Goal: Use online tool/utility: Utilize a website feature to perform a specific function

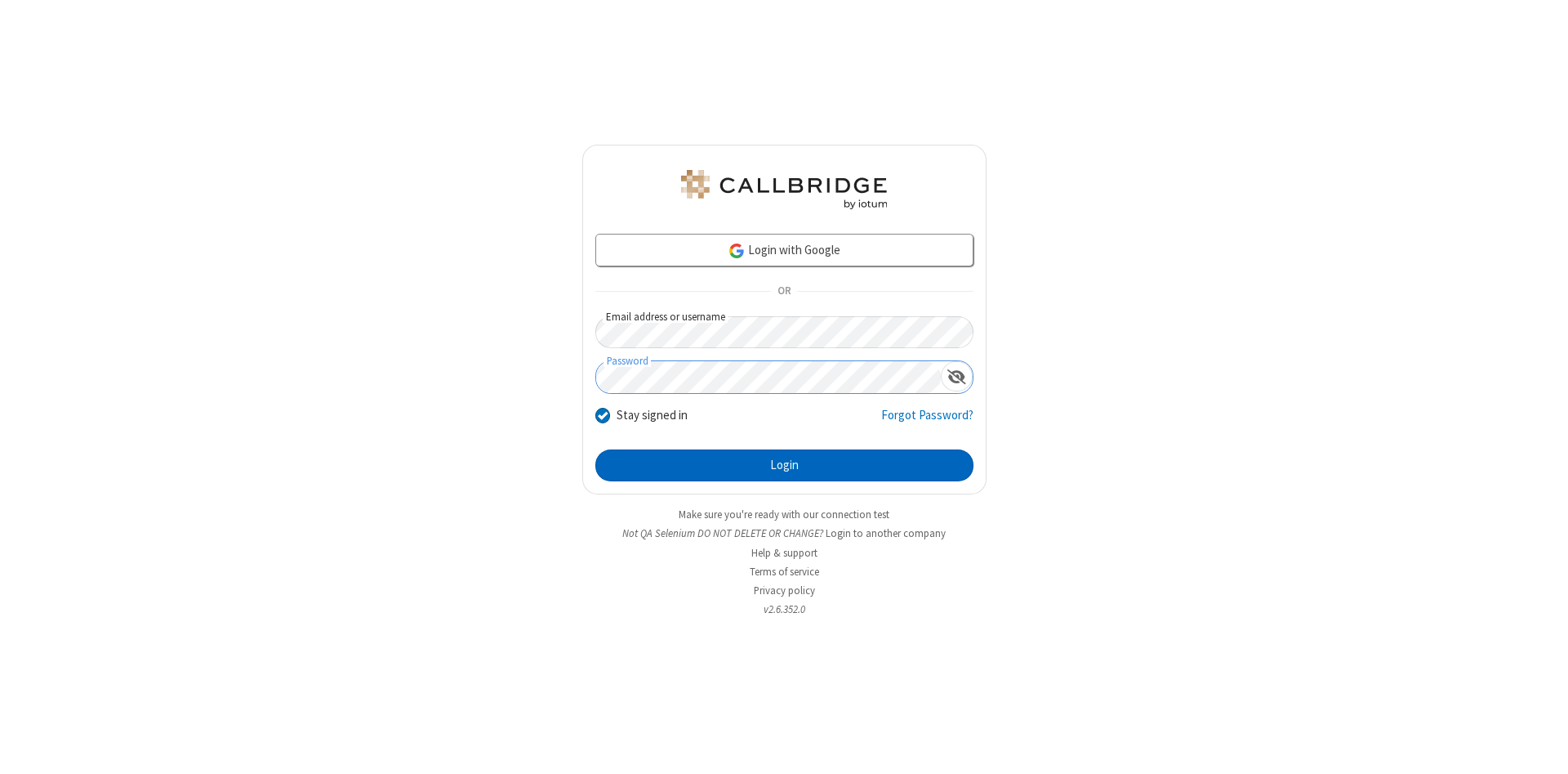
click at [784, 466] on button "Login" at bounding box center [784, 466] width 378 height 32
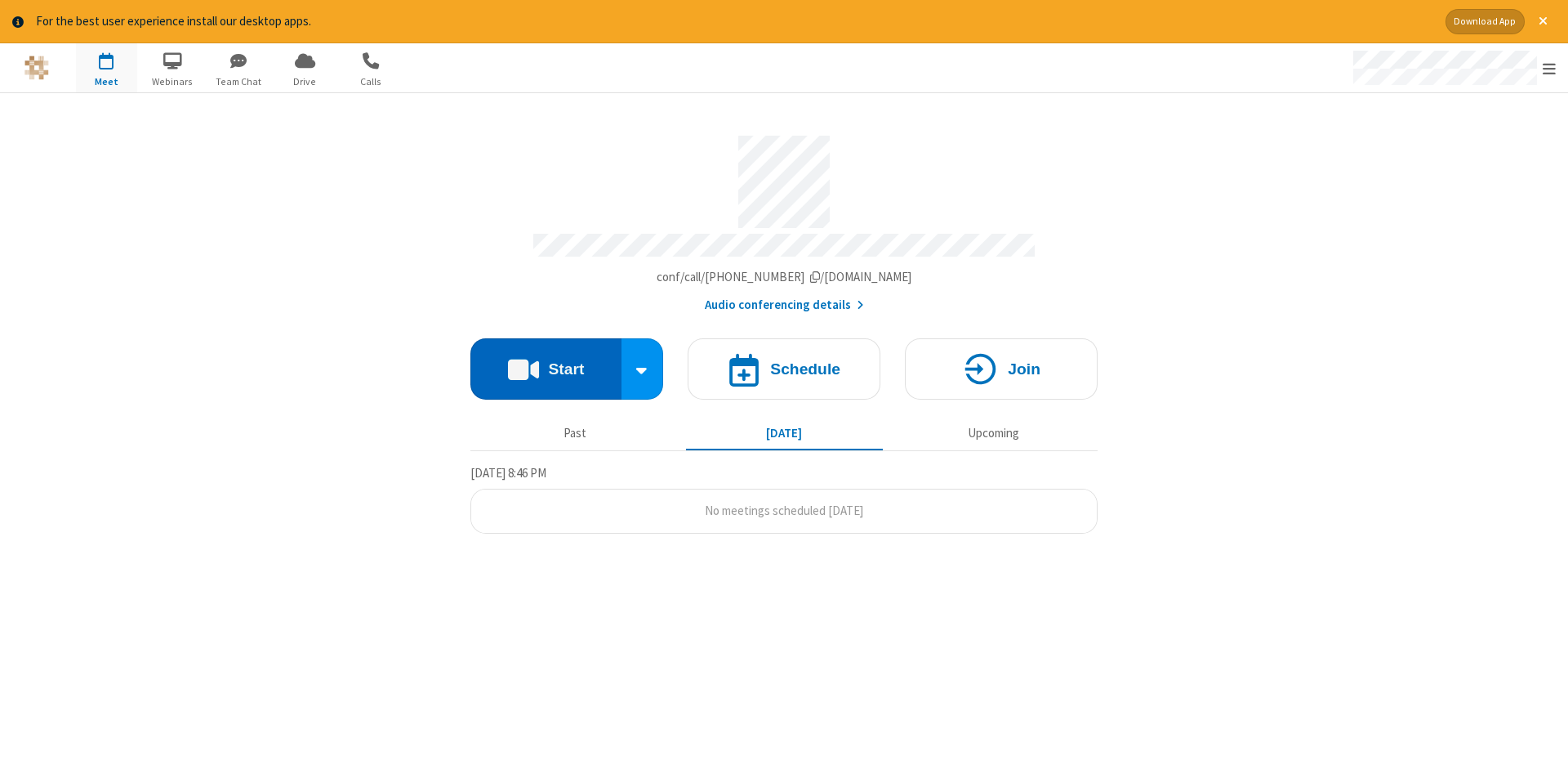
click at [545, 363] on button "Start" at bounding box center [545, 369] width 151 height 61
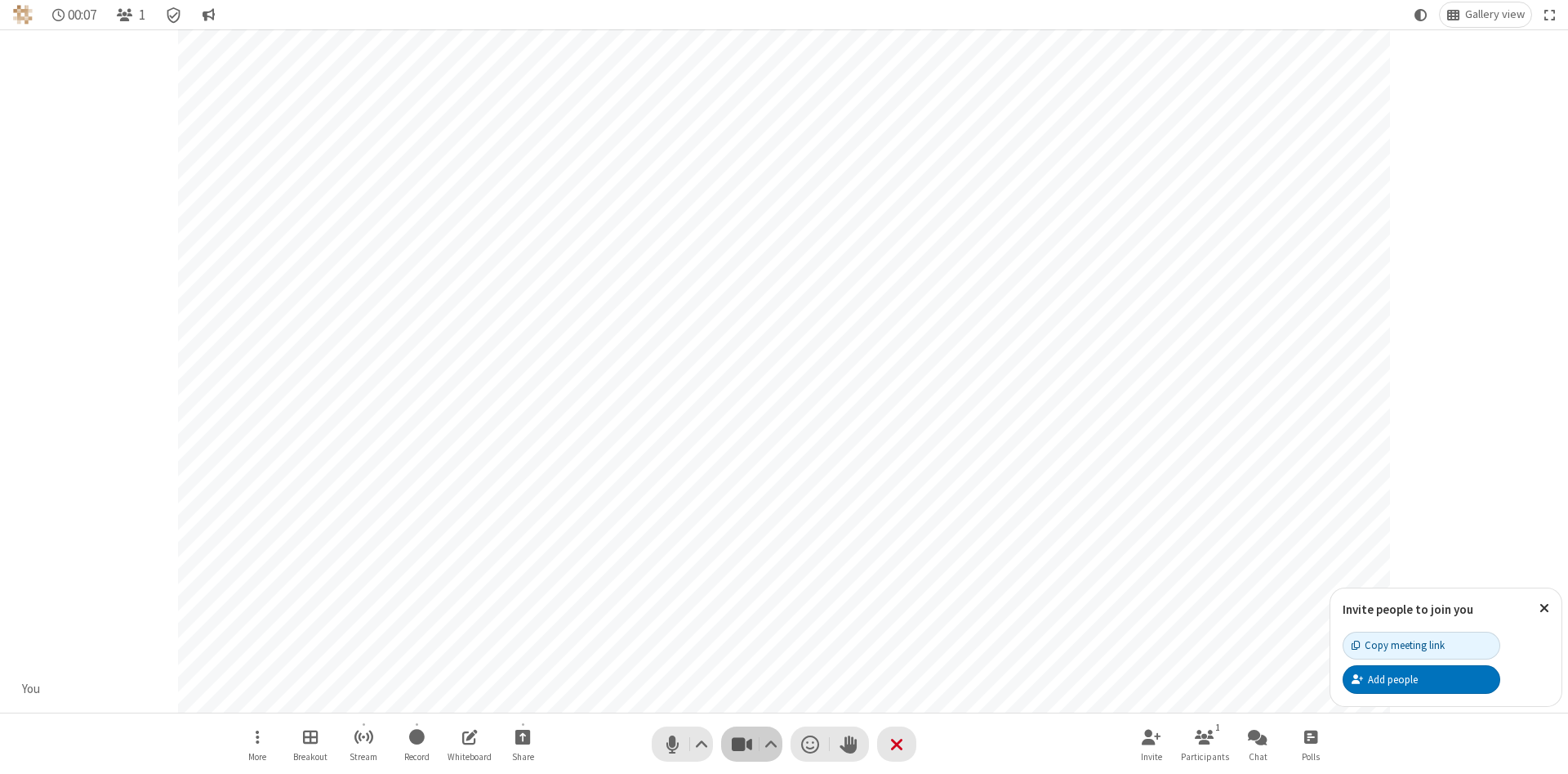
click at [741, 744] on span "Stop video (Alt+V)" at bounding box center [741, 744] width 24 height 23
click at [741, 744] on span "Start video (Alt+V)" at bounding box center [741, 744] width 24 height 23
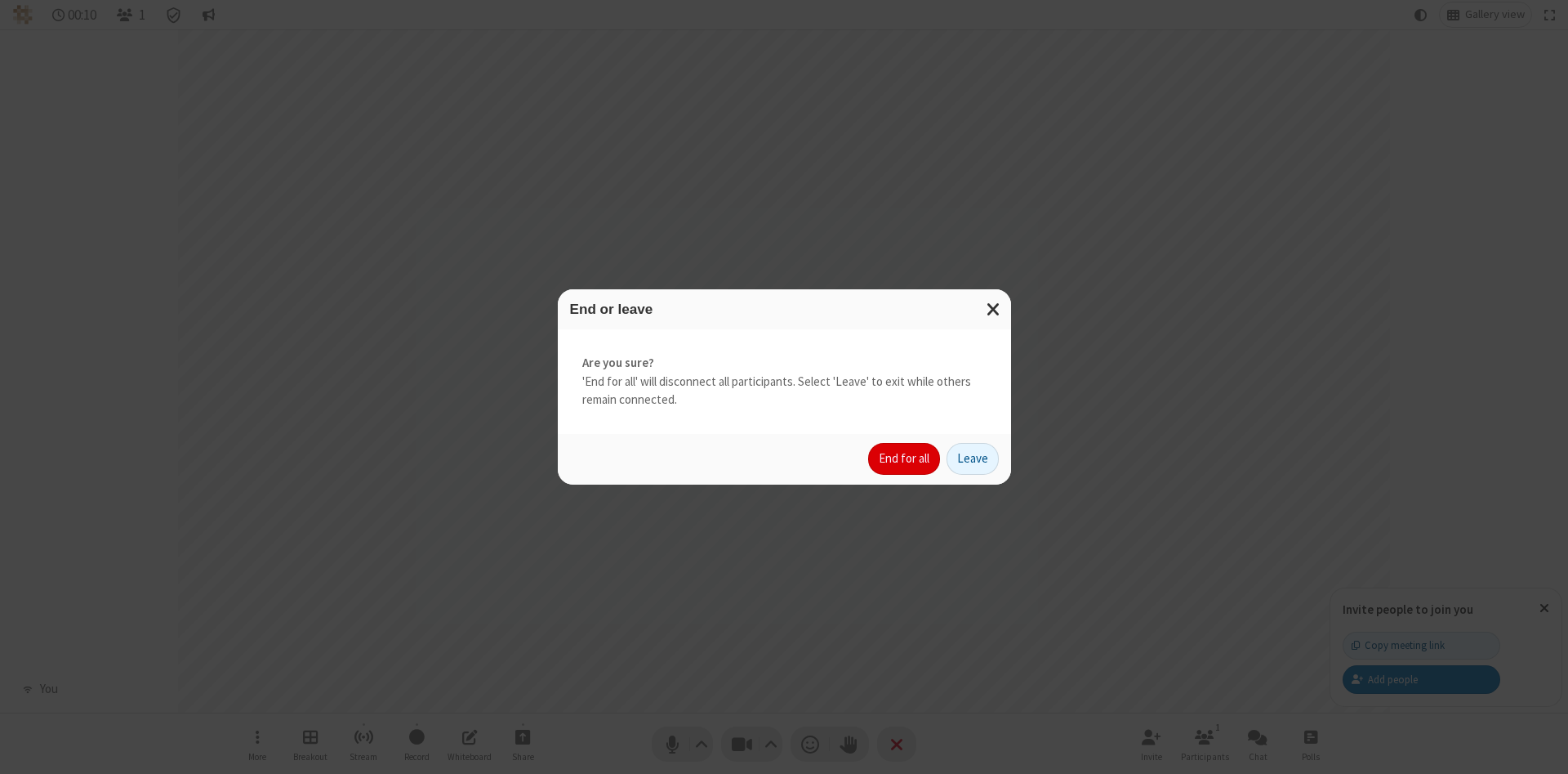
click at [905, 459] on button "End for all" at bounding box center [904, 459] width 72 height 32
